Goal: Communication & Community: Answer question/provide support

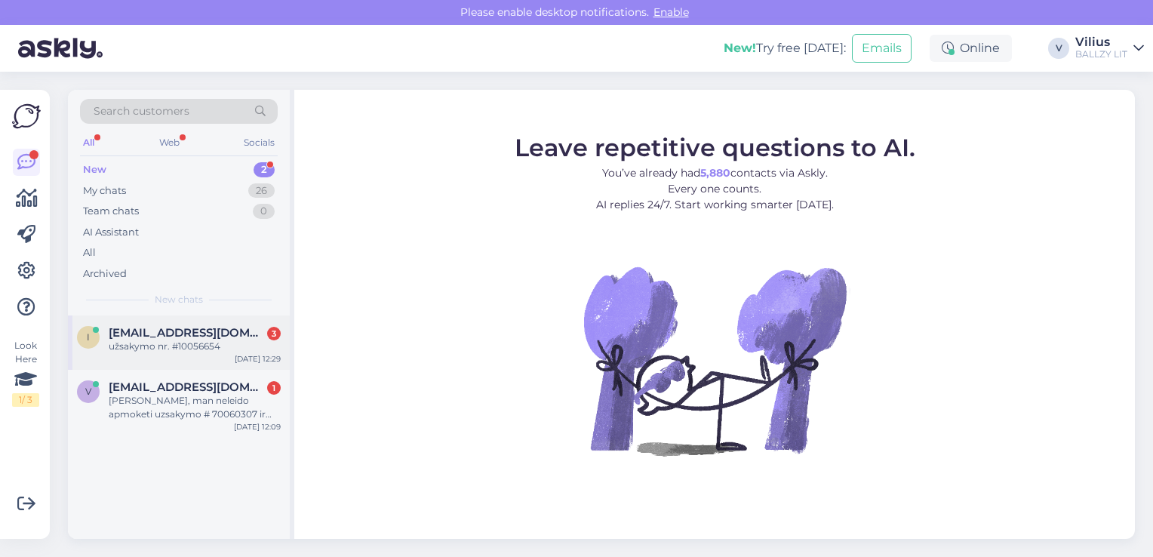
click at [155, 353] on div "i [EMAIL_ADDRESS][DOMAIN_NAME] 3 užsakymo nr. #10056654 [DATE] 12:29" at bounding box center [179, 342] width 222 height 54
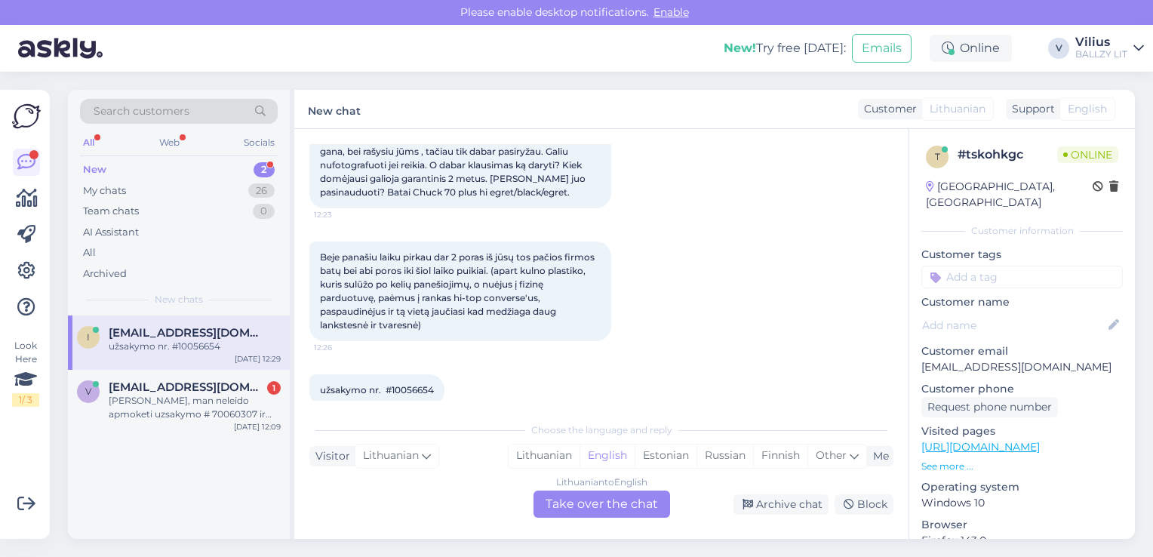
scroll to position [218, 0]
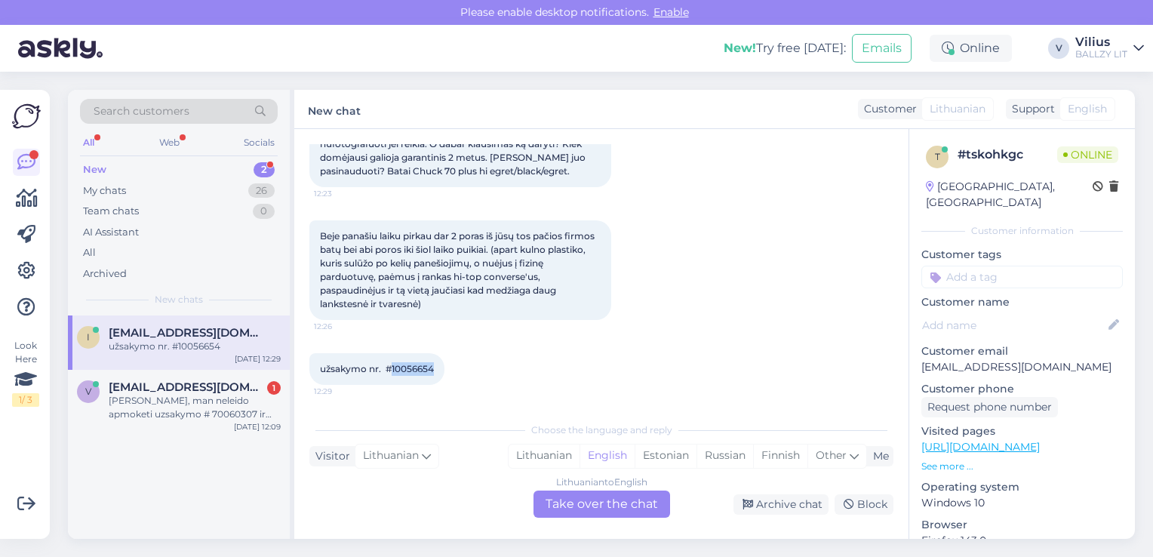
drag, startPoint x: 438, startPoint y: 367, endPoint x: 392, endPoint y: 369, distance: 46.1
click at [392, 369] on div "užsakymo nr. #10056654 12:29" at bounding box center [376, 369] width 135 height 32
copy span "10056654"
click at [530, 450] on div "Lithuanian" at bounding box center [543, 455] width 71 height 23
click at [571, 508] on div "Lithuanian to Lithuanian Take over the chat" at bounding box center [601, 503] width 137 height 27
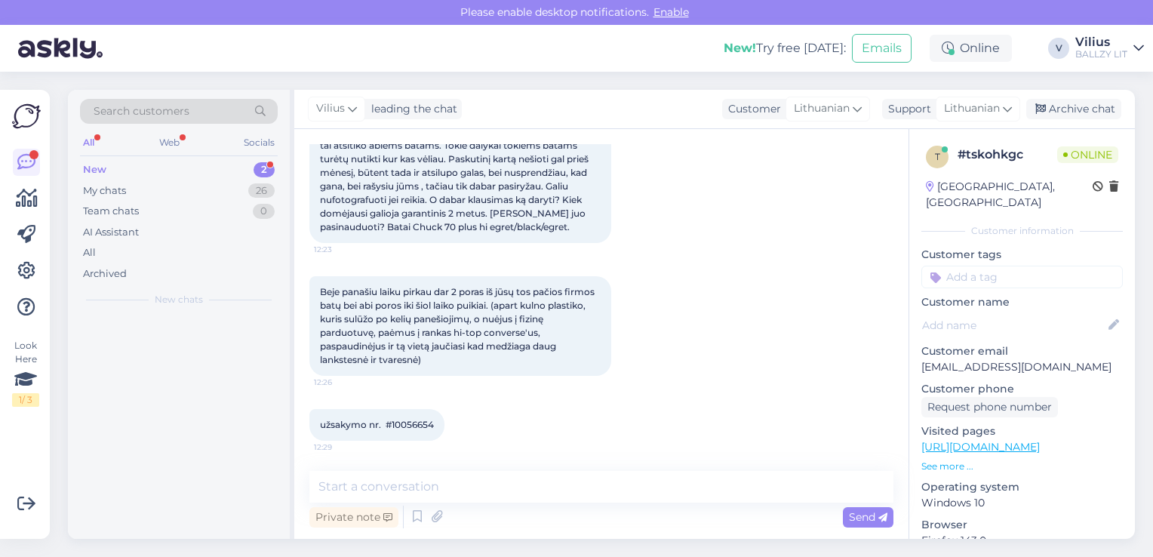
scroll to position [162, 0]
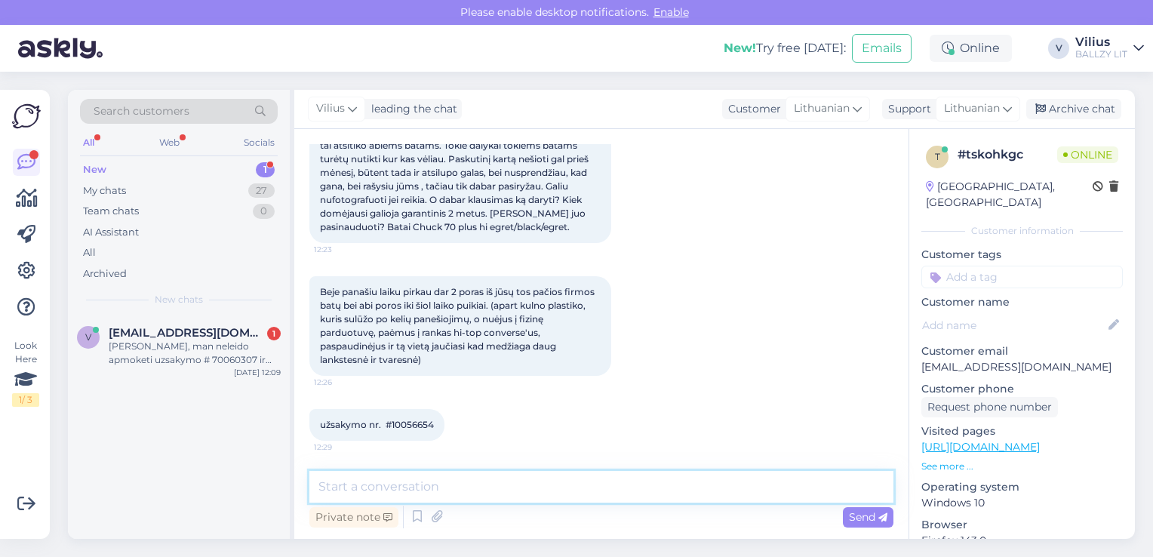
click at [533, 482] on textarea at bounding box center [601, 487] width 584 height 32
paste textarea "Laba diena, kilus abejonių dėl internetinėje parduotuvėje pirktos prekės kokybė…"
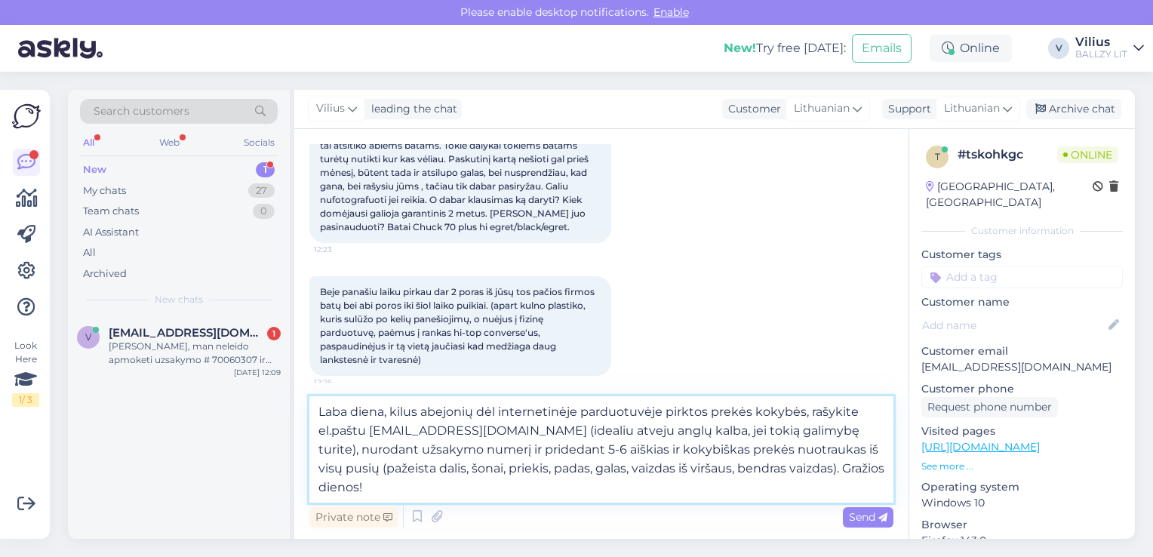
scroll to position [218, 0]
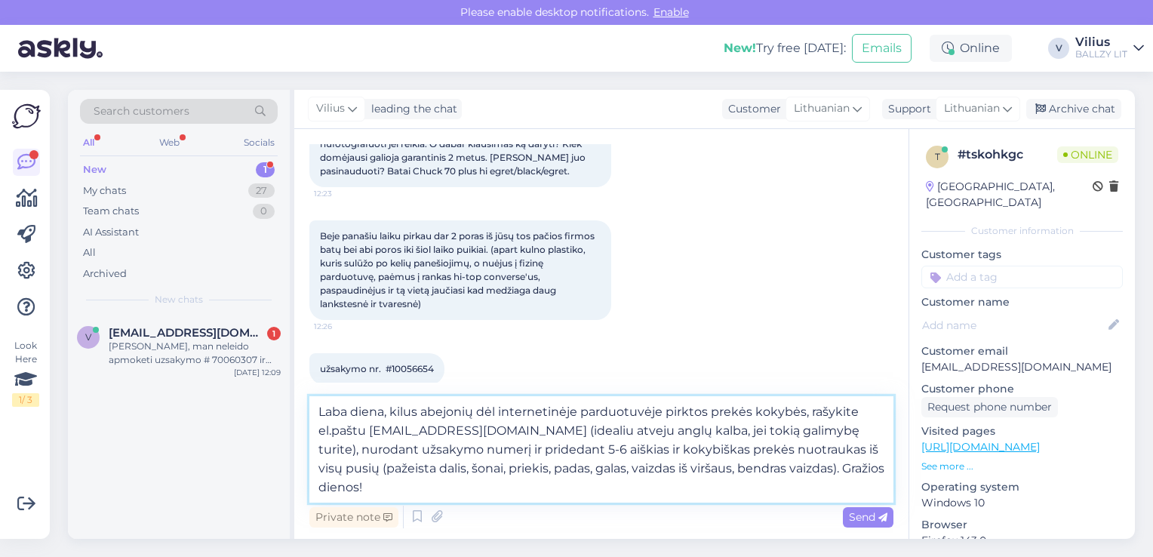
click at [780, 467] on textarea "Laba diena, kilus abejonių dėl internetinėje parduotuvėje pirktos prekės kokybė…" at bounding box center [601, 449] width 584 height 106
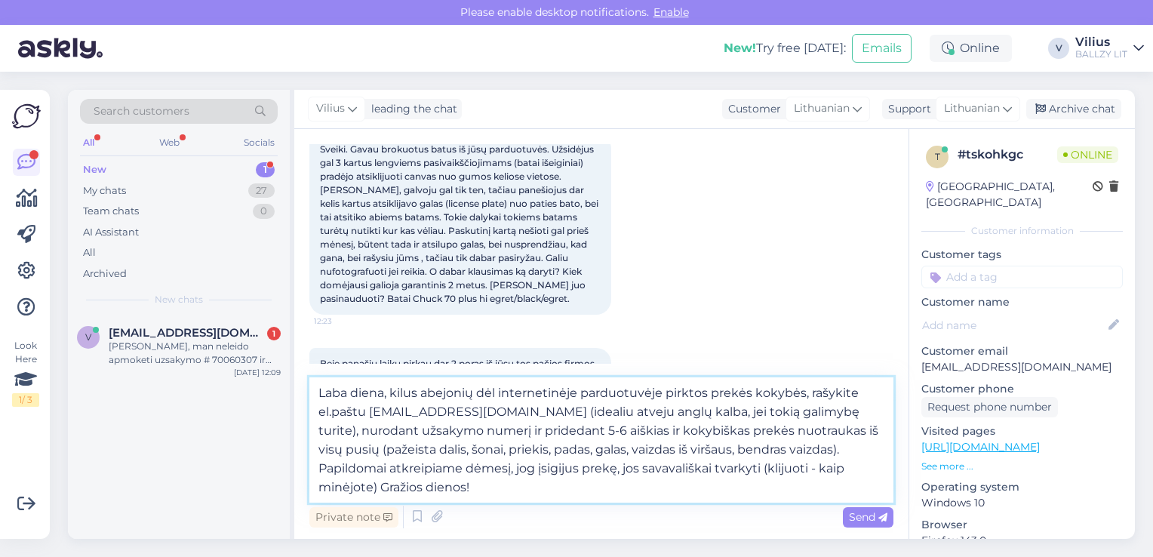
scroll to position [67, 0]
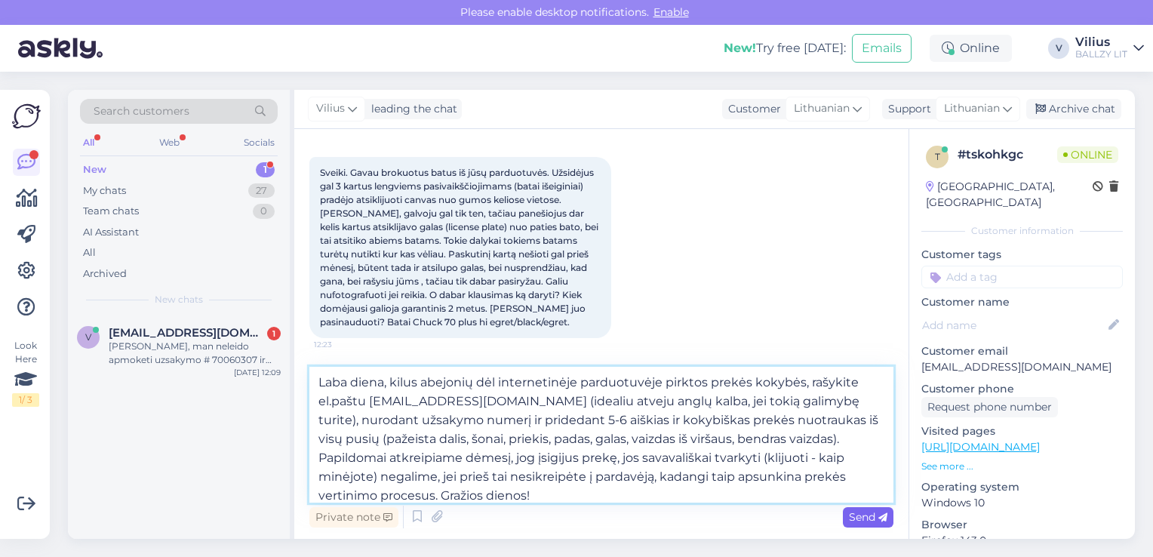
type textarea "Laba diena, kilus abejonių dėl internetinėje parduotuvėje pirktos prekės kokybė…"
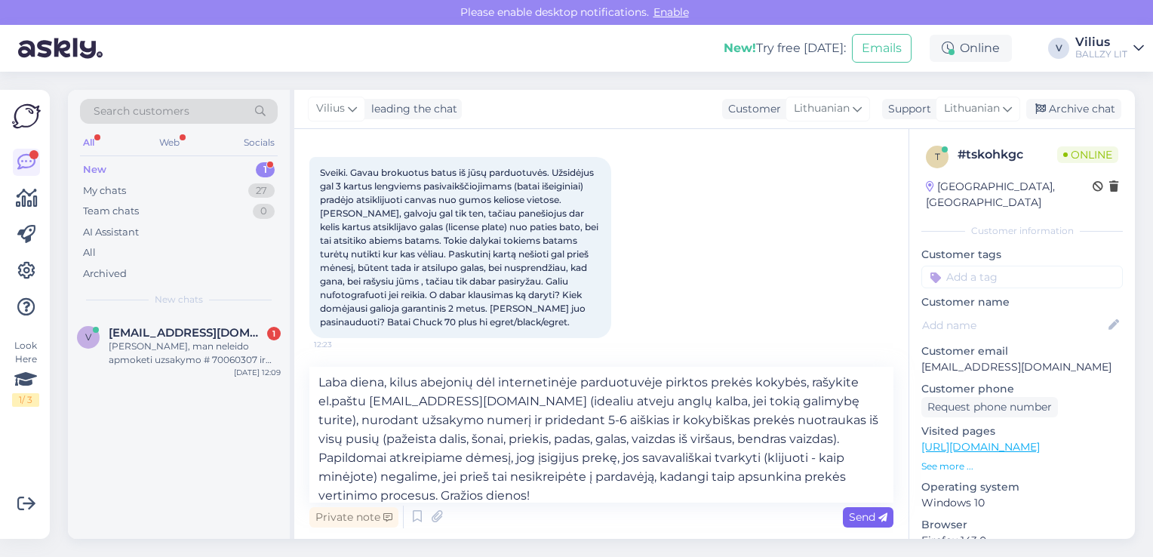
click at [863, 517] on span "Send" at bounding box center [868, 517] width 38 height 14
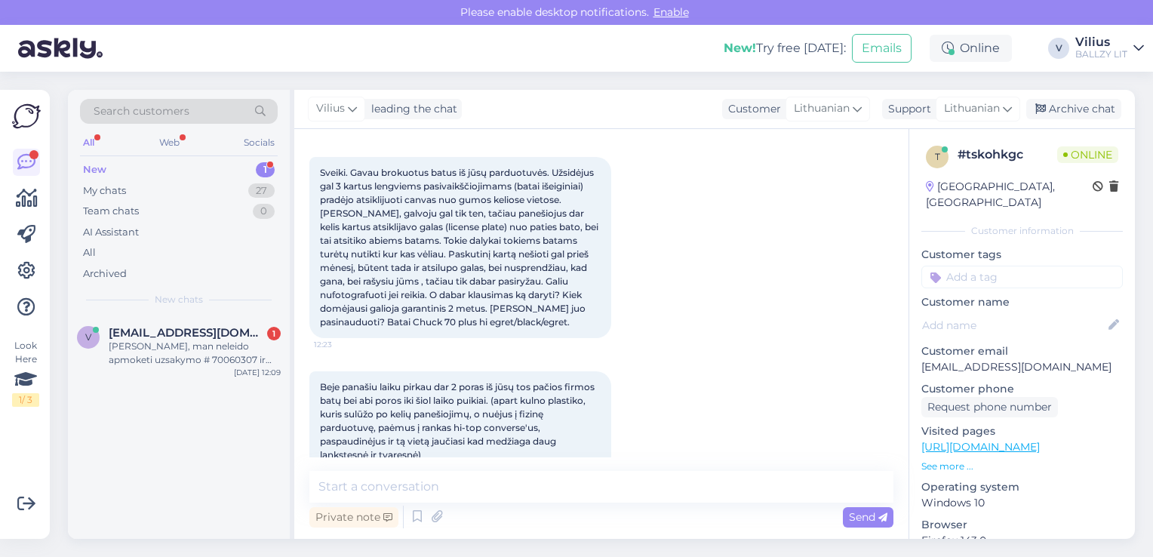
scroll to position [362, 0]
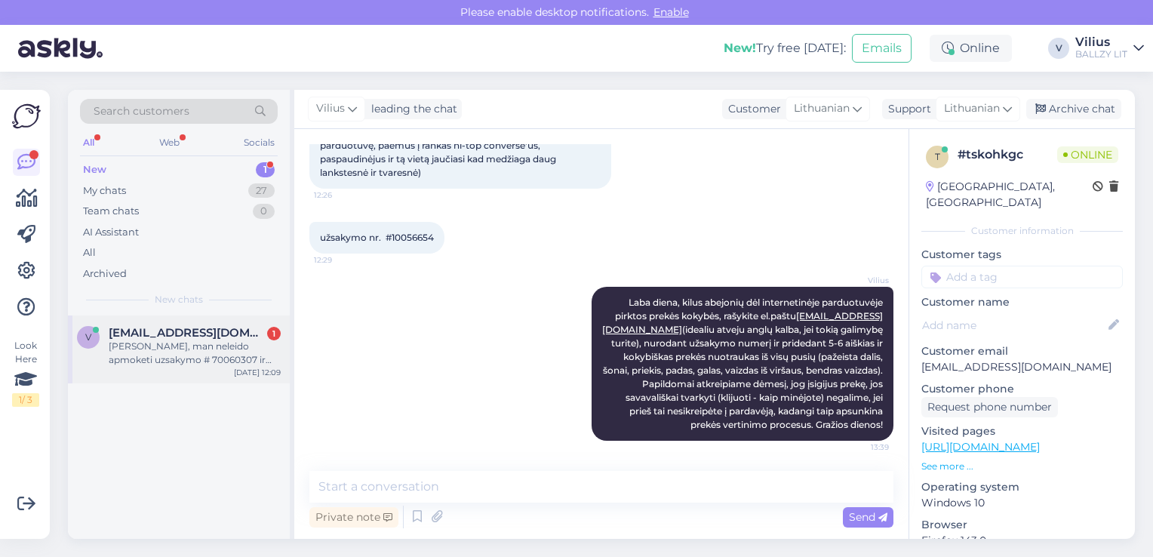
click at [187, 341] on div "[PERSON_NAME], man neleido apmoketi uzsakymo # 70060307 ir kiek maciau ta pacia…" at bounding box center [195, 352] width 172 height 27
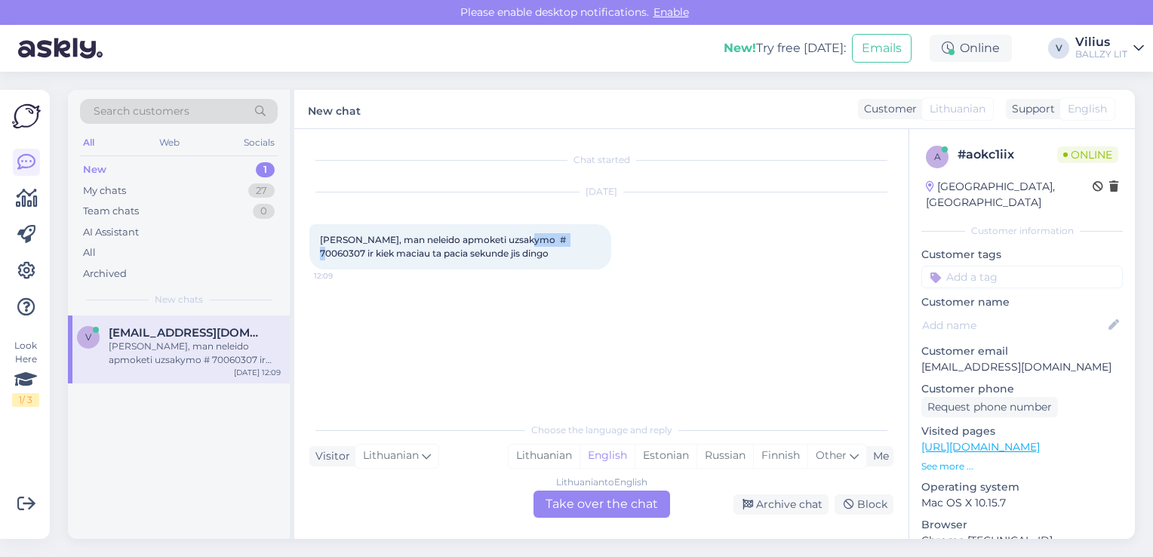
drag, startPoint x: 519, startPoint y: 236, endPoint x: 561, endPoint y: 234, distance: 42.3
click at [561, 234] on span "[PERSON_NAME], man neleido apmoketi uzsakymo # 70060307 ir kiek maciau ta pacia…" at bounding box center [444, 246] width 248 height 25
copy span "70060307"
click at [530, 455] on div "Lithuanian" at bounding box center [543, 455] width 71 height 23
click at [601, 506] on div "Lithuanian to Lithuanian Take over the chat" at bounding box center [601, 503] width 137 height 27
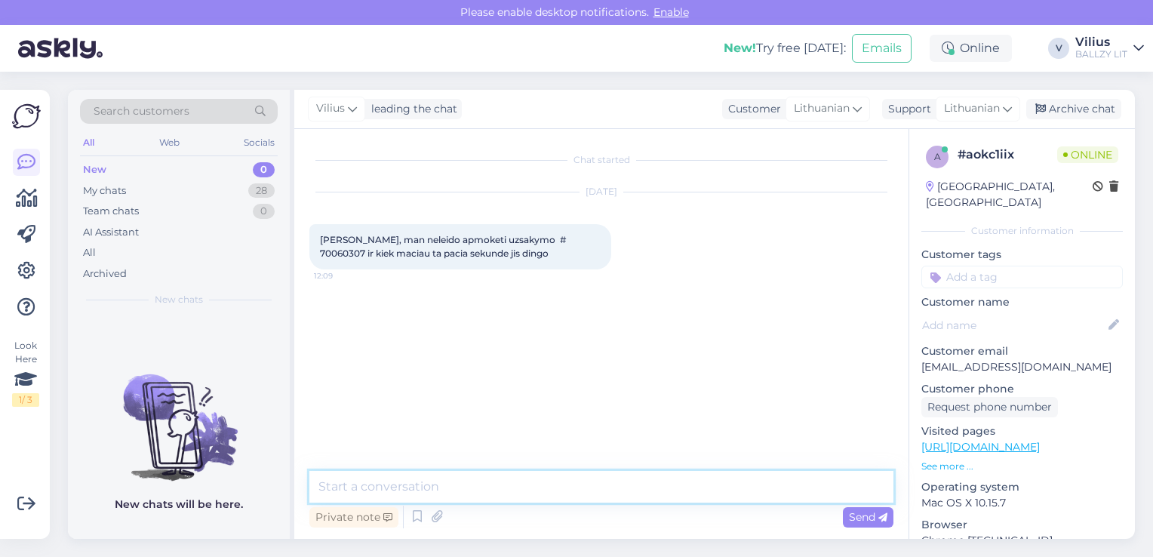
click at [597, 492] on textarea at bounding box center [601, 487] width 584 height 32
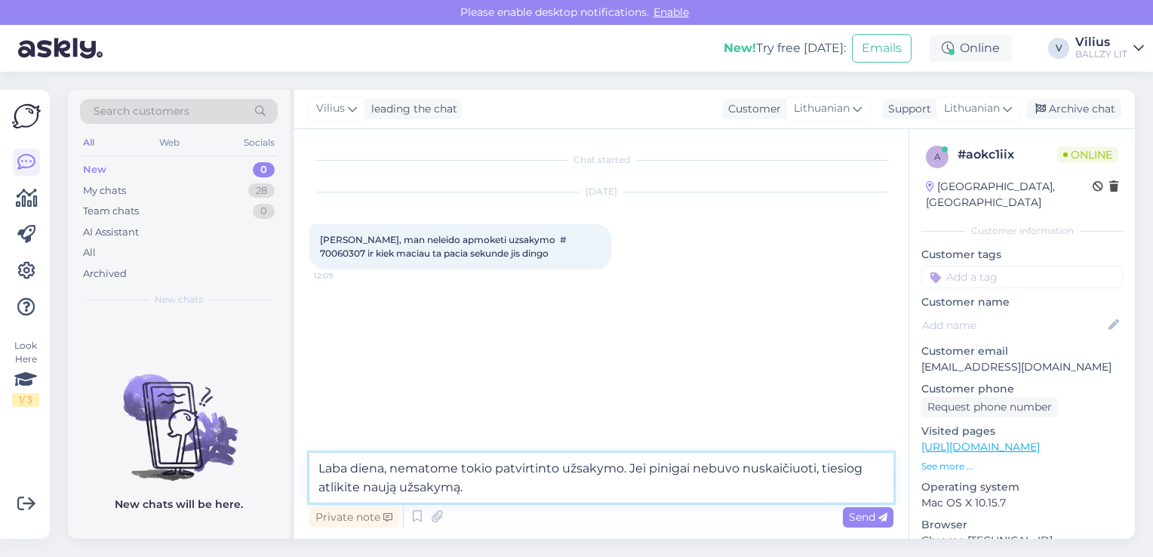
type textarea "Laba diena, nematome tokio patvirtinto užsakymo. Jei pinigai nebuvo nuskaičiuot…"
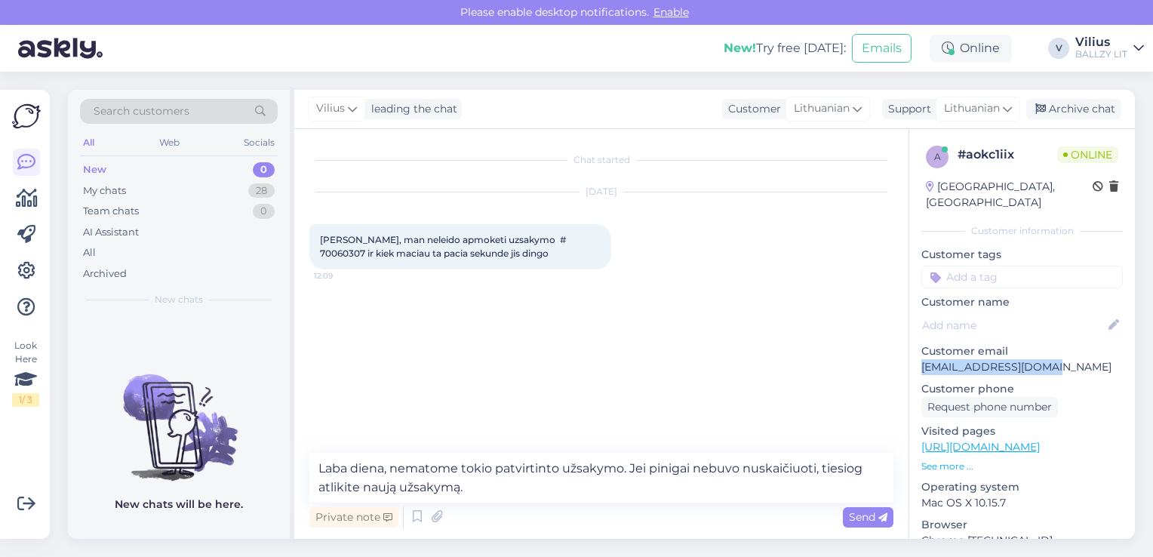
drag, startPoint x: 920, startPoint y: 352, endPoint x: 1050, endPoint y: 352, distance: 129.7
click at [1050, 359] on p "[EMAIL_ADDRESS][DOMAIN_NAME]" at bounding box center [1021, 367] width 201 height 16
copy p "[EMAIL_ADDRESS][DOMAIN_NAME]"
click at [857, 518] on span "Send" at bounding box center [868, 517] width 38 height 14
